Goal: Obtain resource: Download file/media

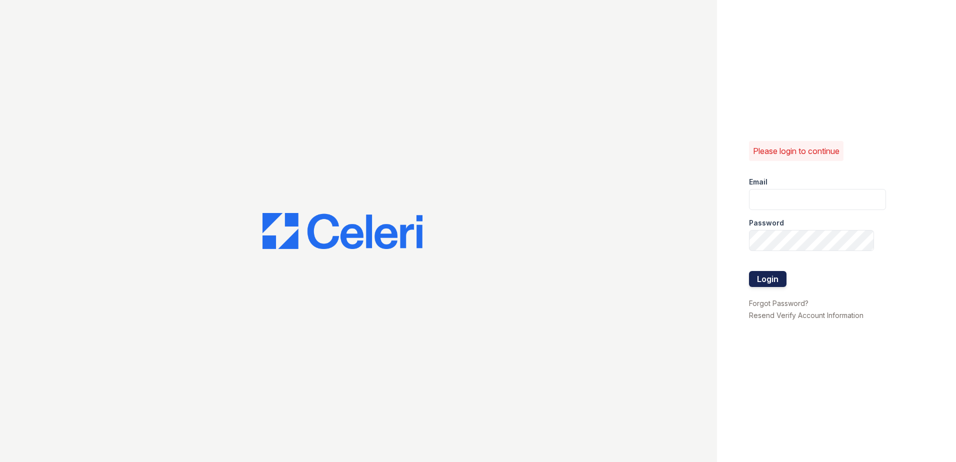
type input "[EMAIL_ADDRESS][DOMAIN_NAME]"
click at [763, 281] on button "Login" at bounding box center [768, 279] width 38 height 16
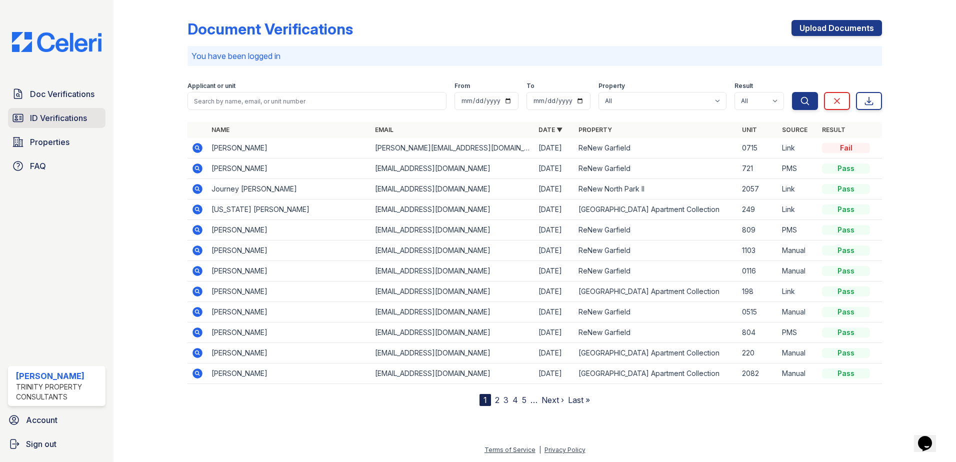
click at [48, 112] on link "ID Verifications" at bounding box center [57, 118] width 98 height 20
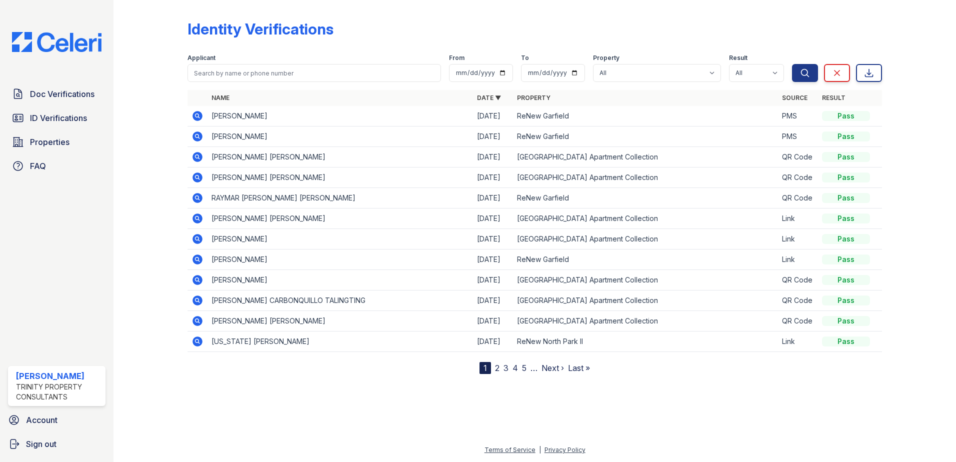
click at [196, 112] on icon at bounding box center [198, 116] width 10 height 10
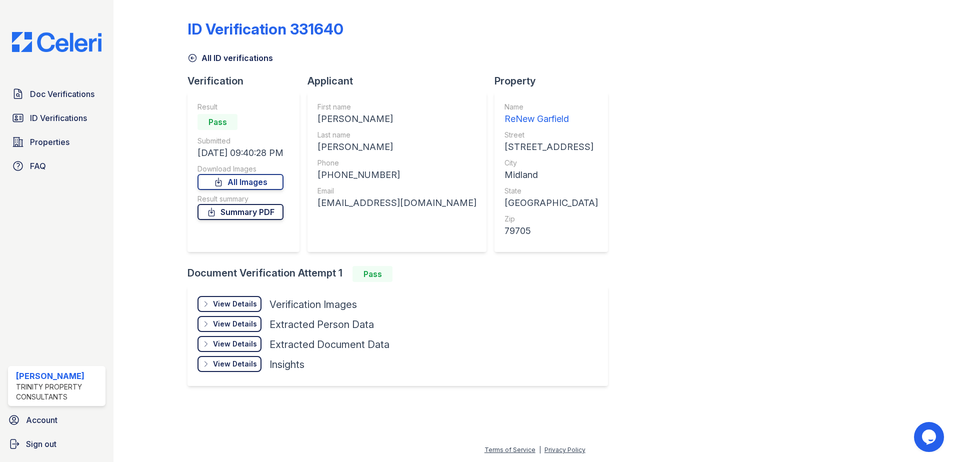
click at [248, 212] on link "Summary PDF" at bounding box center [241, 212] width 86 height 16
